Goal: Task Accomplishment & Management: Complete application form

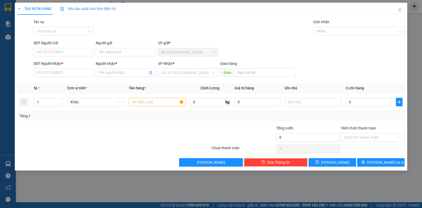
click at [122, 47] on div "Người gửi" at bounding box center [126, 44] width 60 height 8
click at [122, 50] on input "Người gửi" at bounding box center [126, 52] width 60 height 8
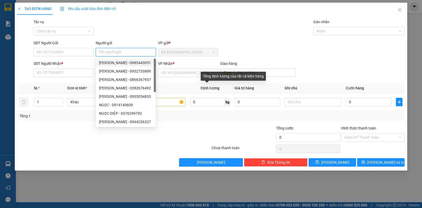
type input "D"
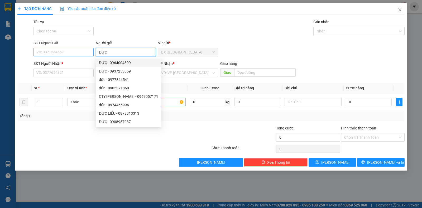
type input "ĐỨC"
click at [73, 52] on input "SĐT Người Gửi" at bounding box center [63, 52] width 60 height 8
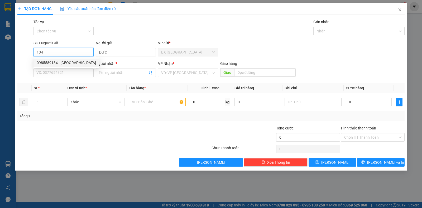
click at [57, 63] on div "0985589134 - [GEOGRAPHIC_DATA]" at bounding box center [66, 63] width 59 height 6
type input "0985589134"
type input "0962897746"
type input "TOÀN"
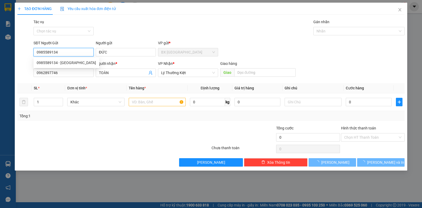
type input "30.000"
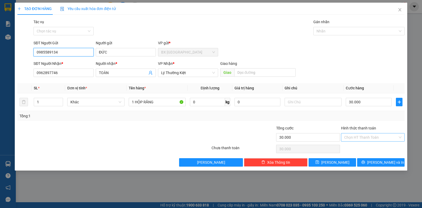
type input "0985589134"
click at [377, 137] on input "Hình thức thanh toán" at bounding box center [371, 137] width 54 height 8
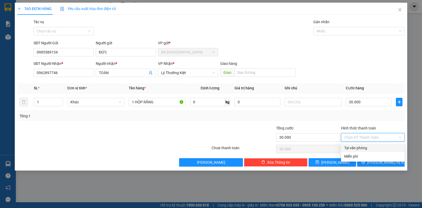
click at [373, 145] on div "Tại văn phòng" at bounding box center [372, 148] width 57 height 6
type input "0"
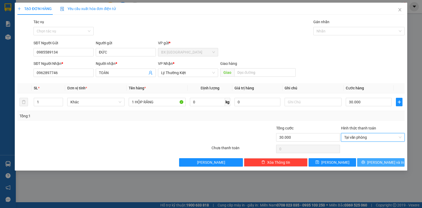
click at [384, 158] on button "[PERSON_NAME] và In" at bounding box center [380, 162] width 47 height 8
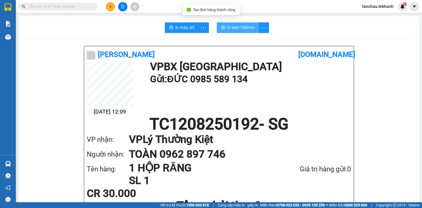
click at [244, 27] on span "In tem 100mm" at bounding box center [240, 27] width 27 height 7
